Goal: Check status: Check status

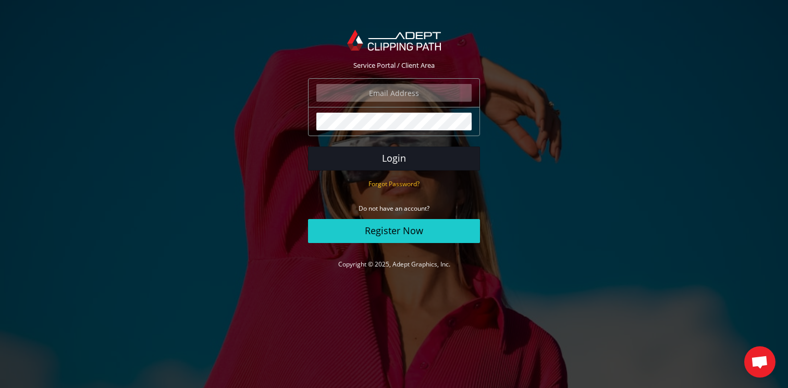
type input "[EMAIL_ADDRESS][DOMAIN_NAME]"
click at [413, 157] on button "Login" at bounding box center [394, 159] width 172 height 24
